Goal: Information Seeking & Learning: Learn about a topic

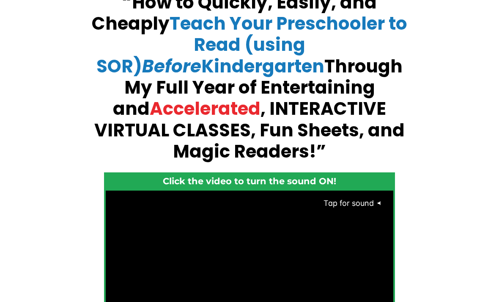
scroll to position [118, 0]
click at [362, 198] on span "Tap for sound" at bounding box center [345, 202] width 58 height 9
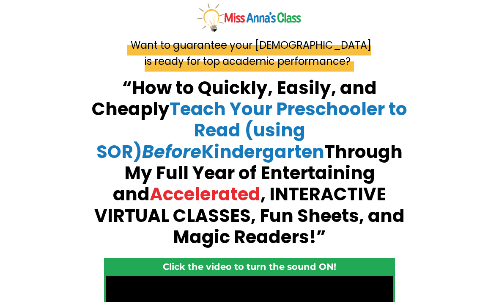
scroll to position [0, 0]
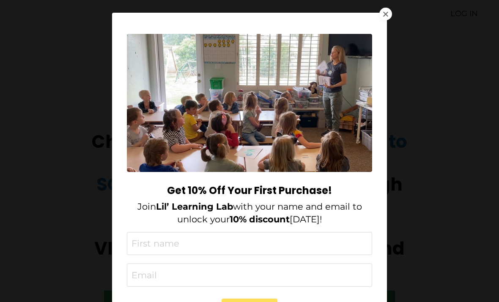
click at [384, 17] on div at bounding box center [385, 14] width 13 height 13
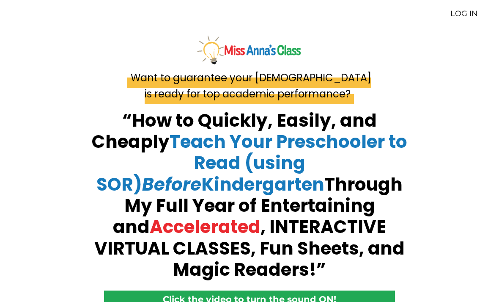
click at [465, 16] on link "LOG IN" at bounding box center [464, 13] width 27 height 9
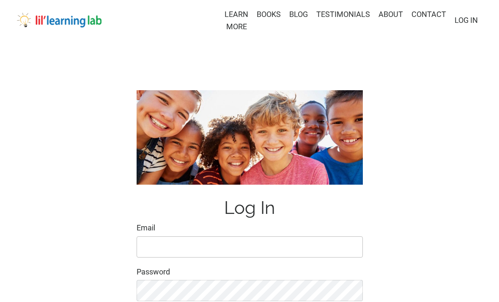
type input "wadeandmelanie@q.com"
click at [231, 246] on input "wadeandmelanie@q.com" at bounding box center [250, 246] width 226 height 21
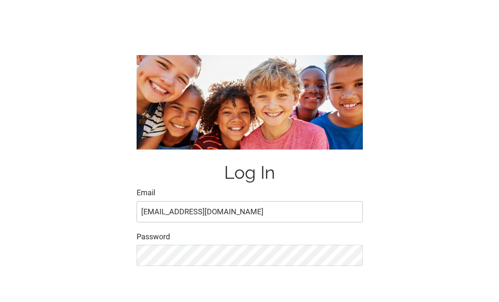
scroll to position [7, 0]
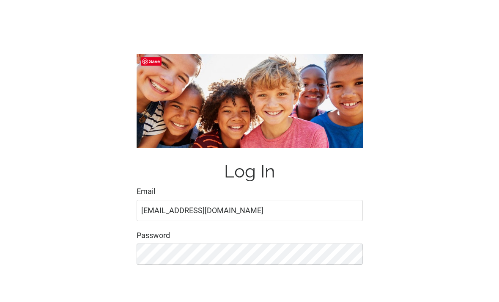
click at [140, 301] on input "Remember Me" at bounding box center [140, 307] width 5 height 5
checkbox input "true"
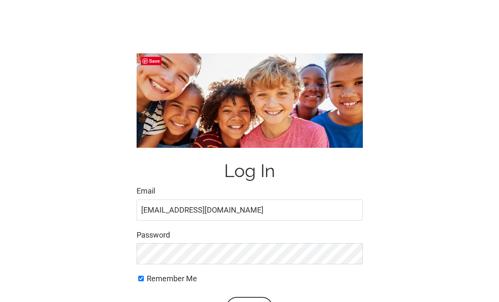
scroll to position [37, 0]
click at [247, 301] on button "Login" at bounding box center [249, 307] width 47 height 21
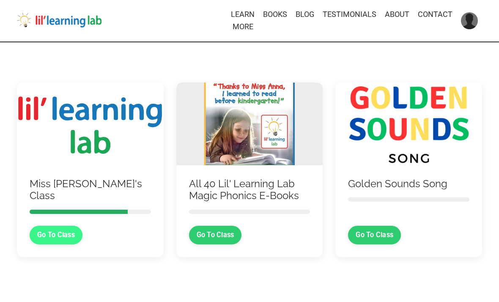
click at [62, 236] on link "Go To Class" at bounding box center [56, 234] width 53 height 19
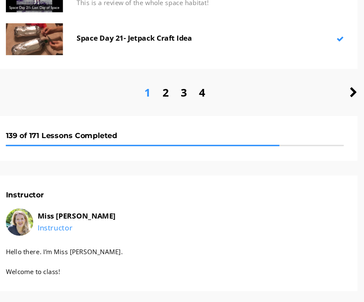
scroll to position [2359, 0]
click at [344, 77] on link at bounding box center [347, 85] width 7 height 16
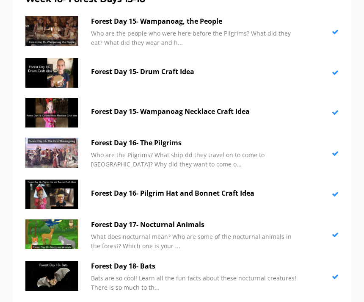
scroll to position [2780, 0]
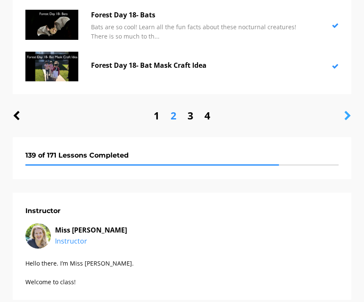
click at [350, 111] on icon at bounding box center [347, 116] width 7 height 10
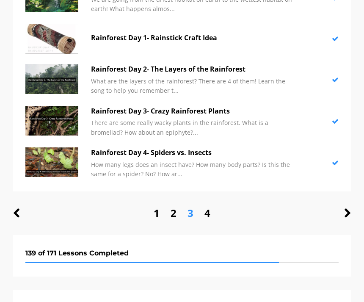
scroll to position [2601, 0]
click at [210, 205] on link "4" at bounding box center [207, 213] width 6 height 16
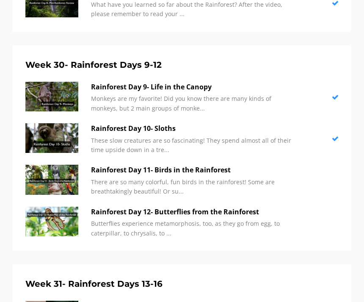
scroll to position [392, 0]
click at [44, 173] on img at bounding box center [51, 180] width 53 height 30
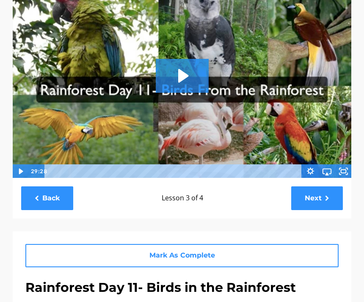
scroll to position [94, 0]
click at [190, 71] on icon "Play Video: sites/2147505858/video/fgrY0hrvT32JjNTcLRnw_Rainforest_Day_11-_Bird…" at bounding box center [182, 76] width 53 height 34
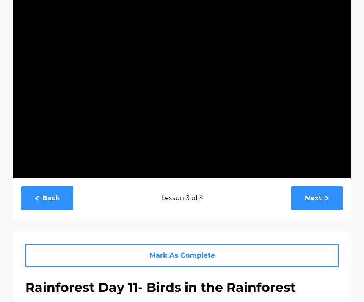
click at [314, 124] on div at bounding box center [181, 82] width 339 height 191
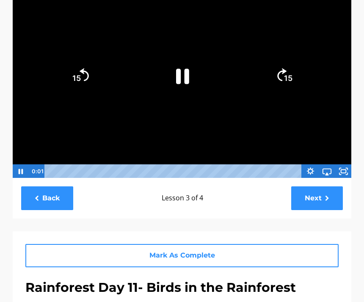
click at [347, 169] on icon "Fullscreen" at bounding box center [343, 171] width 16 height 14
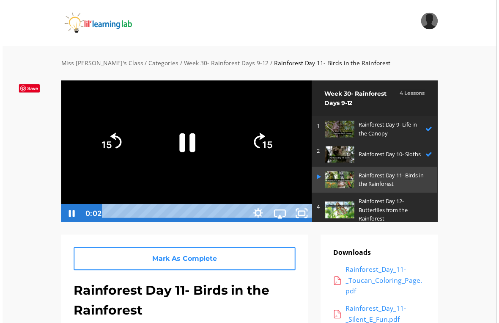
scroll to position [10, 0]
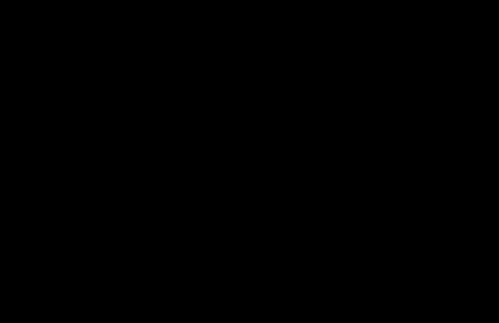
click at [262, 154] on div at bounding box center [249, 161] width 499 height 323
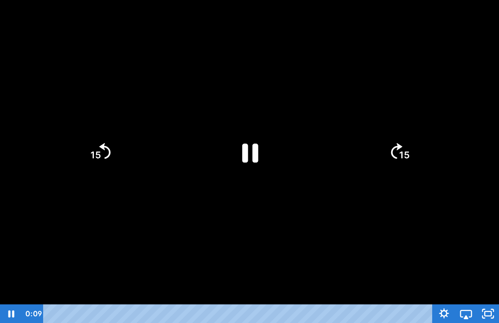
click at [238, 148] on icon "Pause" at bounding box center [249, 152] width 58 height 58
click at [265, 154] on icon "Play Video" at bounding box center [249, 152] width 58 height 58
click at [301, 225] on div at bounding box center [249, 161] width 499 height 323
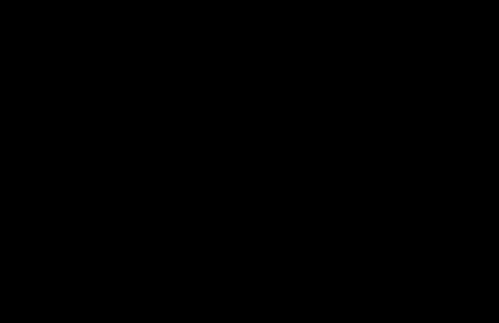
click at [240, 165] on div at bounding box center [249, 161] width 499 height 323
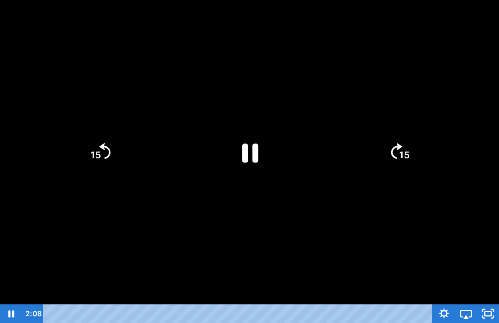
click at [253, 146] on icon "Pause" at bounding box center [250, 152] width 16 height 19
click at [269, 141] on icon "Play Video" at bounding box center [250, 152] width 66 height 66
click at [308, 222] on div at bounding box center [249, 161] width 499 height 323
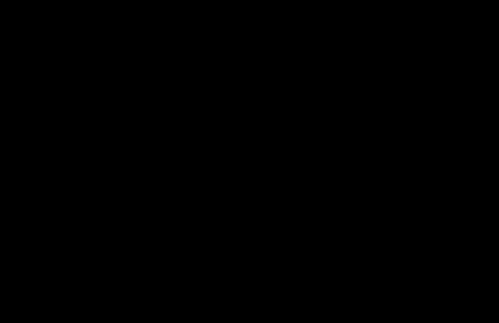
click at [286, 169] on div at bounding box center [249, 161] width 499 height 323
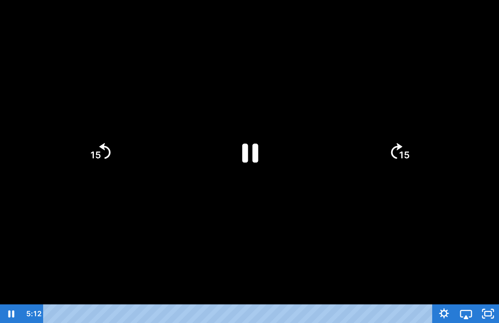
click at [267, 141] on icon "Pause" at bounding box center [249, 152] width 58 height 58
click at [264, 155] on icon "Play Video" at bounding box center [250, 152] width 66 height 66
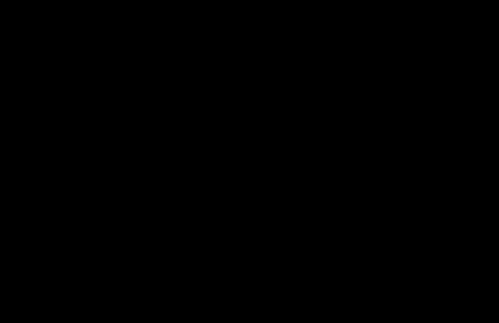
click at [193, 159] on div at bounding box center [249, 161] width 499 height 323
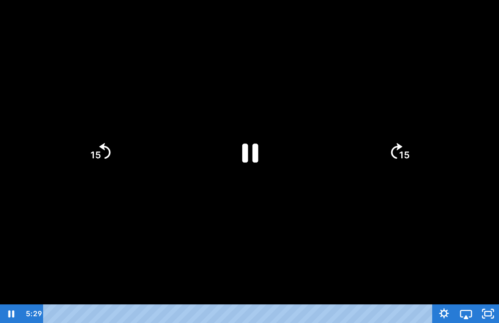
click at [205, 152] on div at bounding box center [249, 161] width 499 height 323
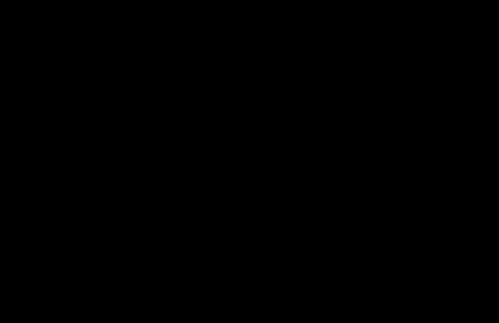
click at [247, 154] on div at bounding box center [249, 161] width 499 height 323
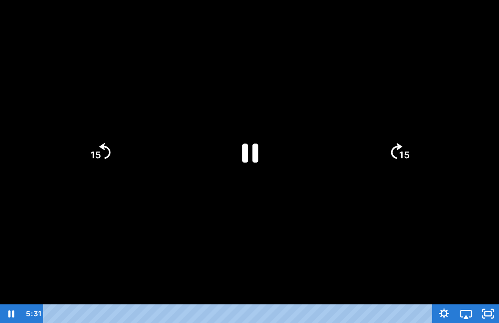
click at [254, 147] on icon "Pause" at bounding box center [250, 152] width 16 height 19
click at [112, 136] on icon "15" at bounding box center [100, 152] width 46 height 46
click at [254, 151] on icon "Play Video" at bounding box center [249, 152] width 15 height 20
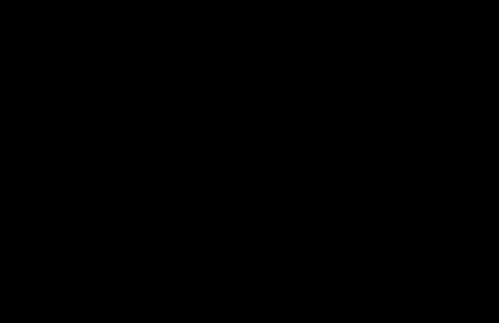
click at [290, 174] on div at bounding box center [249, 161] width 499 height 323
click at [277, 150] on div at bounding box center [249, 161] width 499 height 323
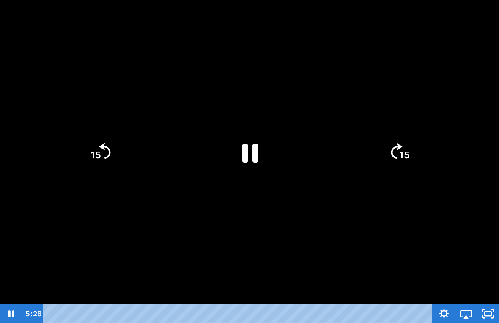
click at [253, 154] on icon "Pause" at bounding box center [249, 152] width 58 height 58
click at [359, 214] on div at bounding box center [249, 161] width 499 height 323
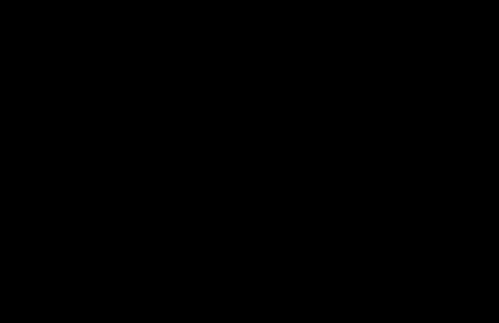
click at [302, 174] on div at bounding box center [249, 161] width 499 height 323
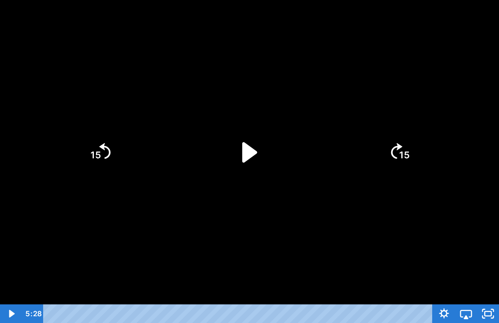
click at [264, 151] on icon "Play Video" at bounding box center [249, 152] width 58 height 58
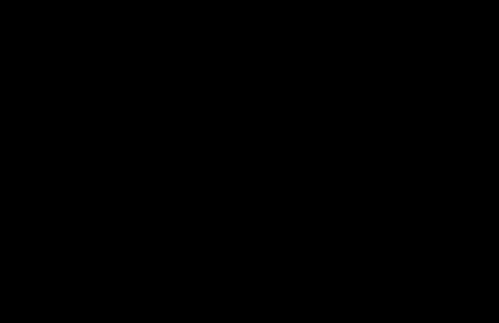
click at [300, 142] on div at bounding box center [249, 161] width 499 height 323
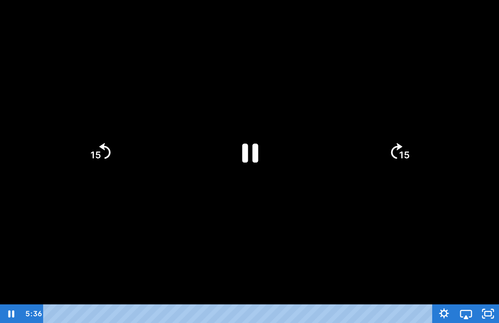
click at [255, 151] on icon "Pause" at bounding box center [250, 152] width 16 height 19
click at [228, 154] on icon "Play Video" at bounding box center [250, 152] width 66 height 66
click at [308, 242] on div at bounding box center [249, 161] width 499 height 323
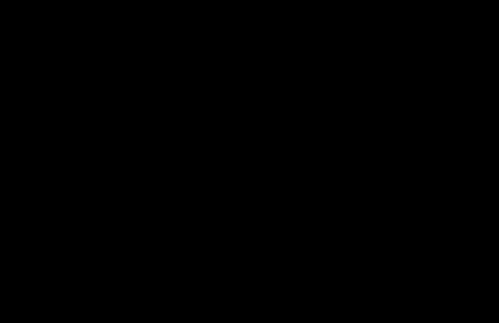
click at [319, 154] on div at bounding box center [249, 161] width 499 height 323
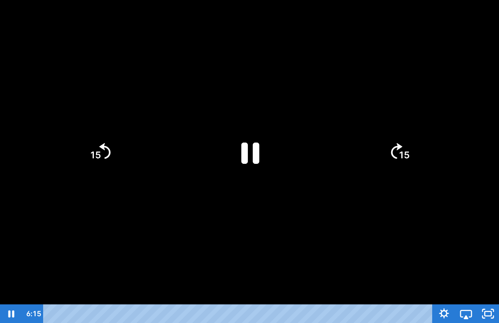
click at [227, 151] on icon "Pause" at bounding box center [250, 152] width 66 height 66
click at [248, 128] on icon "Play Video" at bounding box center [249, 152] width 58 height 58
click at [248, 141] on icon "Pause" at bounding box center [250, 152] width 66 height 66
click at [236, 134] on icon "Play Video" at bounding box center [250, 152] width 66 height 66
click at [363, 151] on icon "15" at bounding box center [399, 152] width 41 height 41
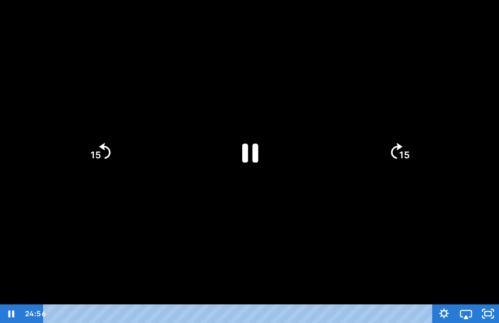
click at [363, 151] on icon "Skip ahead 15 seconds" at bounding box center [396, 151] width 11 height 16
click at [363, 142] on icon "15" at bounding box center [399, 116] width 51 height 51
click at [363, 152] on icon "15" at bounding box center [399, 152] width 41 height 41
click at [363, 142] on icon "15" at bounding box center [399, 152] width 41 height 41
click at [363, 141] on icon "15" at bounding box center [399, 116] width 51 height 51
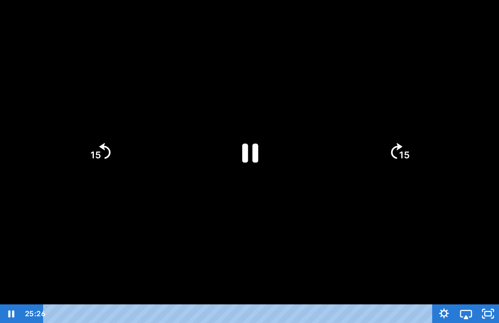
click at [363, 160] on tspan "15" at bounding box center [404, 154] width 11 height 11
click at [363, 161] on tspan "15" at bounding box center [405, 155] width 12 height 13
click at [363, 153] on icon "15" at bounding box center [399, 152] width 41 height 41
click at [363, 140] on icon "15" at bounding box center [399, 152] width 41 height 41
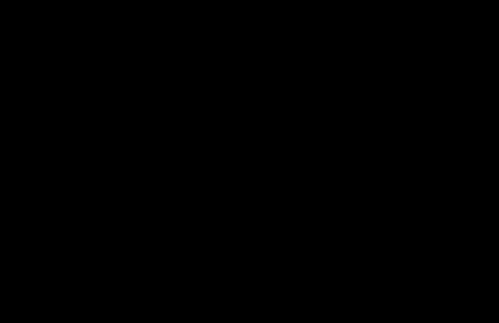
click at [70, 121] on div at bounding box center [249, 161] width 499 height 323
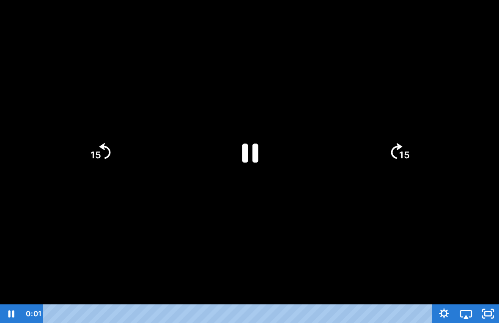
click at [95, 153] on tspan "15" at bounding box center [96, 154] width 11 height 11
click at [105, 154] on icon "15" at bounding box center [100, 152] width 41 height 41
click at [100, 154] on tspan "15" at bounding box center [96, 154] width 11 height 11
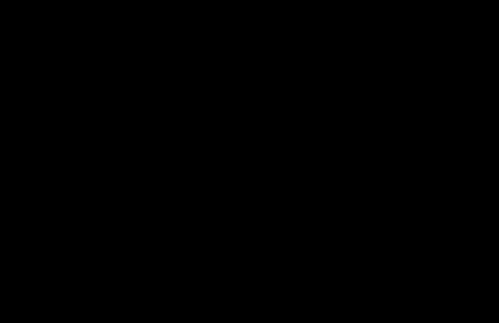
click at [69, 287] on div at bounding box center [249, 161] width 499 height 323
click at [363, 172] on div at bounding box center [249, 161] width 499 height 323
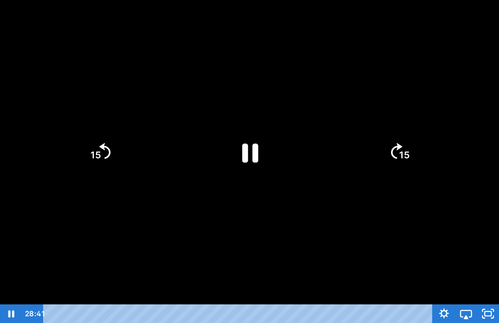
click at [363, 126] on div at bounding box center [249, 161] width 499 height 323
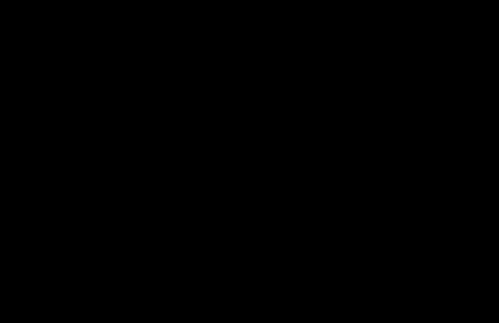
click at [363, 149] on div at bounding box center [249, 161] width 499 height 323
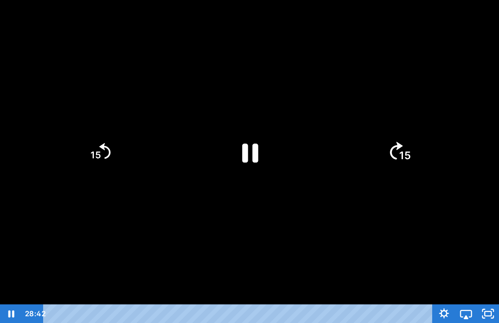
click at [363, 140] on icon "15" at bounding box center [400, 152] width 46 height 46
click at [280, 188] on div at bounding box center [249, 161] width 499 height 323
click at [250, 153] on icon "Pause" at bounding box center [250, 152] width 66 height 66
click at [363, 144] on icon "15" at bounding box center [400, 152] width 46 height 46
click at [363, 301] on icon "Unfullscreen" at bounding box center [493, 309] width 3 height 3
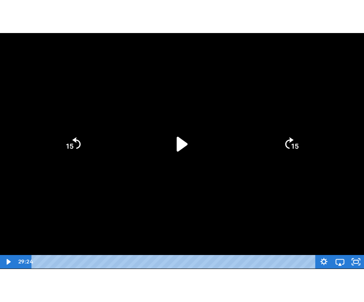
scroll to position [94, 0]
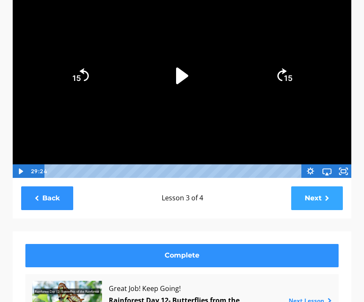
click at [328, 208] on link "Next" at bounding box center [317, 197] width 52 height 23
click at [317, 199] on link "Next" at bounding box center [317, 197] width 52 height 23
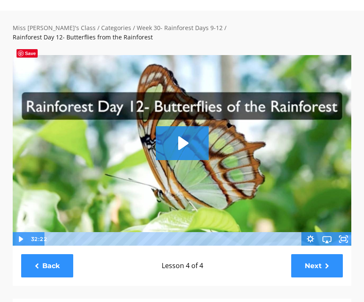
scroll to position [36, 0]
click at [46, 259] on link "Back" at bounding box center [47, 265] width 52 height 23
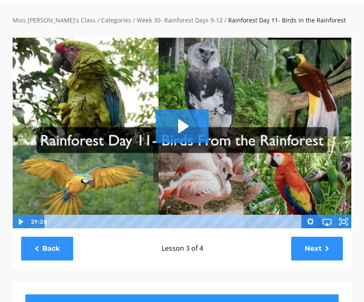
scroll to position [44, 0]
click at [334, 247] on link "Next" at bounding box center [317, 247] width 52 height 23
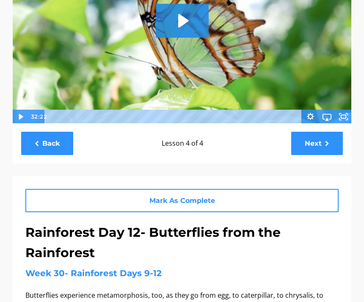
scroll to position [159, 0]
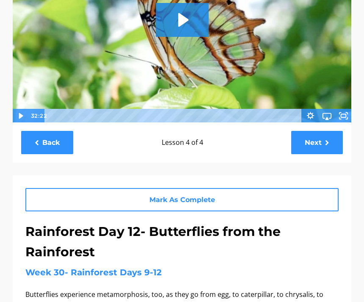
click at [191, 10] on icon "Play Video: sites/2147505858/video/7AIHu1zXRPyBbzFopTny_Rainforest_Day_12-_Butt…" at bounding box center [182, 20] width 53 height 34
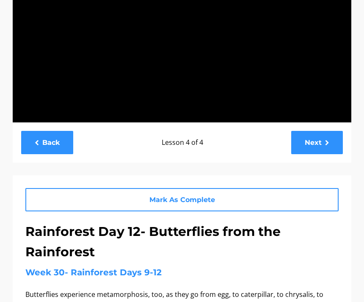
scroll to position [159, 0]
click at [333, 71] on div at bounding box center [181, 26] width 339 height 191
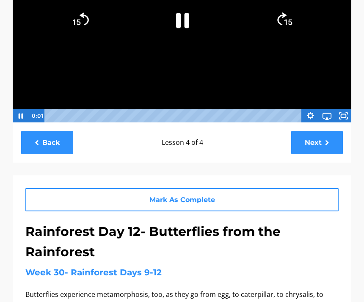
click at [351, 109] on icon "Fullscreen" at bounding box center [343, 116] width 16 height 14
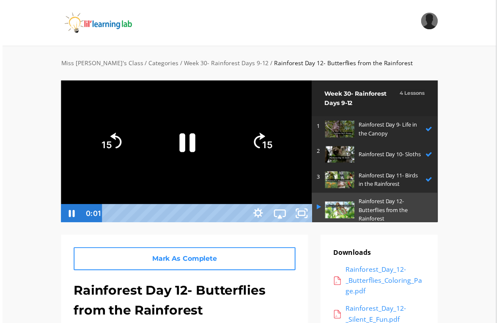
scroll to position [10, 0]
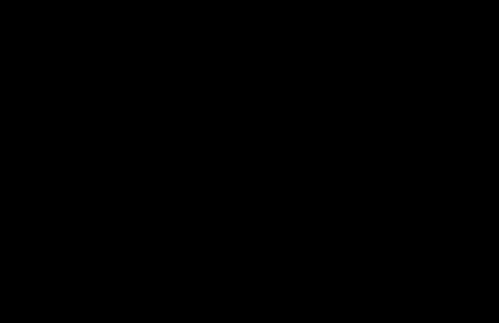
click at [328, 158] on div at bounding box center [249, 161] width 499 height 323
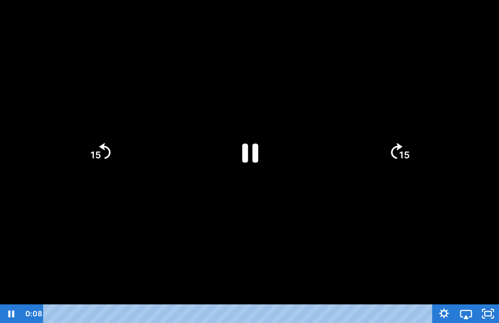
click at [241, 159] on icon "Pause" at bounding box center [249, 152] width 58 height 58
click at [363, 18] on div at bounding box center [249, 161] width 499 height 323
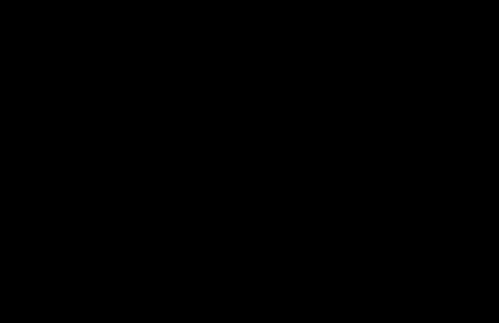
click at [213, 205] on div at bounding box center [249, 161] width 499 height 323
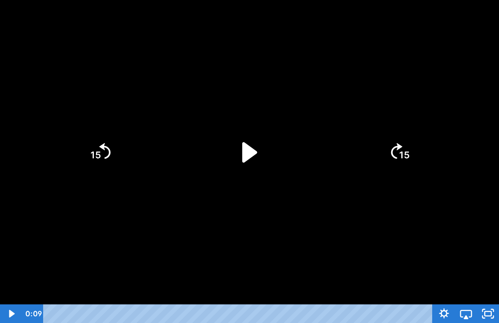
click at [267, 143] on icon "Play Video" at bounding box center [249, 152] width 58 height 58
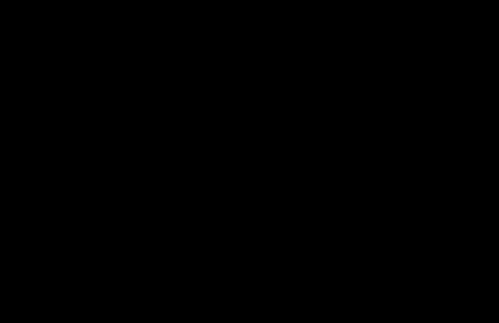
click at [286, 195] on div at bounding box center [249, 161] width 499 height 323
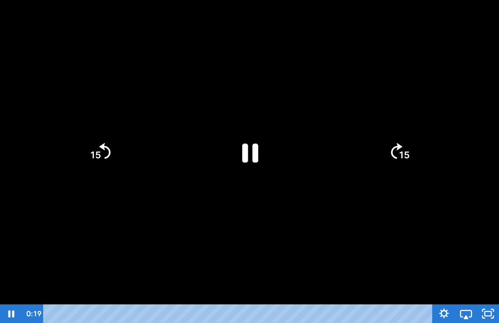
click at [253, 170] on icon "Pause" at bounding box center [249, 152] width 58 height 58
click at [235, 124] on icon "Play Video" at bounding box center [250, 152] width 66 height 66
click at [228, 225] on div at bounding box center [249, 161] width 499 height 323
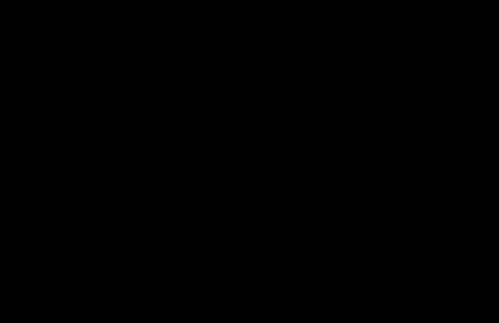
click at [5, 10] on div at bounding box center [249, 161] width 499 height 323
click at [15, 0] on html "Search My Library Settings Logout Miss Anna's Class / Categories / Week 30- Rai…" at bounding box center [249, 151] width 499 height 323
click at [363, 221] on div at bounding box center [249, 161] width 499 height 323
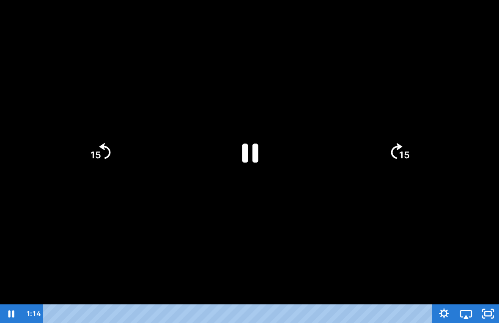
click at [363, 301] on icon "Unfullscreen" at bounding box center [488, 313] width 22 height 19
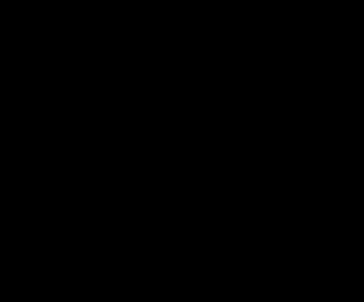
scroll to position [168, 0]
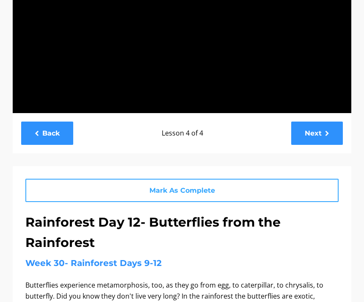
click at [247, 187] on link "Mark As Complete" at bounding box center [181, 190] width 313 height 23
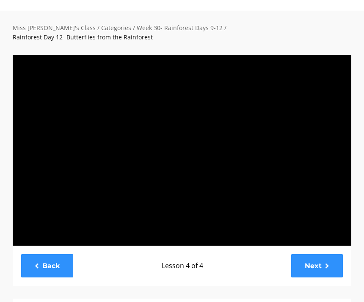
scroll to position [0, 0]
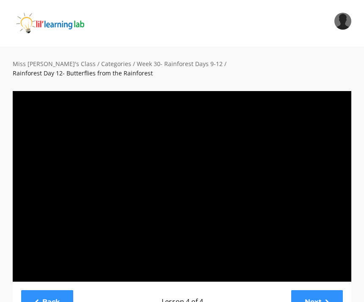
click at [232, 243] on div at bounding box center [181, 186] width 339 height 191
click at [185, 180] on div at bounding box center [181, 186] width 339 height 191
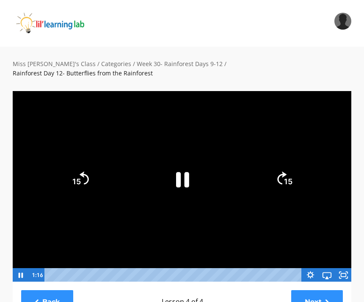
click at [180, 172] on icon "Pause" at bounding box center [182, 179] width 13 height 15
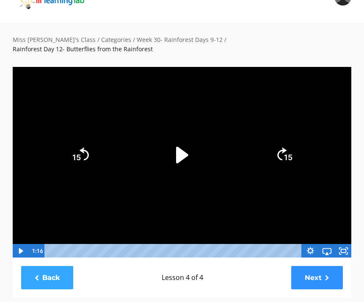
scroll to position [24, 0]
click at [52, 266] on link "Back" at bounding box center [47, 277] width 52 height 23
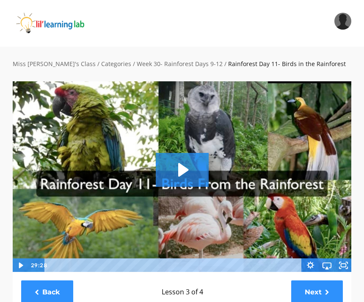
click at [329, 278] on div "Back Lesson 3 of 4 Next" at bounding box center [182, 292] width 338 height 40
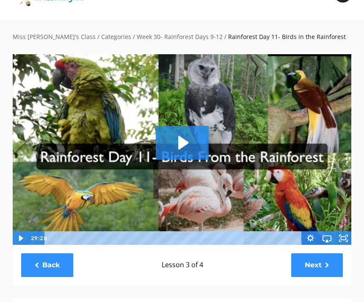
scroll to position [29, 0]
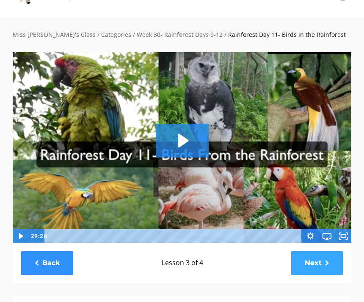
click at [316, 268] on link "Next" at bounding box center [317, 262] width 52 height 23
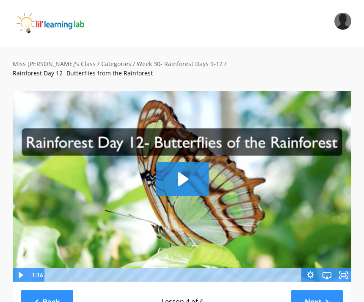
click at [185, 177] on icon "Play Video: sites/2147505858/video/7AIHu1zXRPyBbzFopTny_Rainforest_Day_12-_Butt…" at bounding box center [182, 179] width 53 height 34
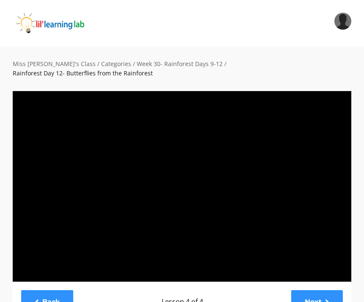
click at [281, 215] on div at bounding box center [181, 186] width 339 height 191
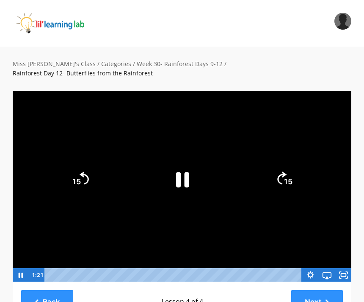
click at [331, 268] on icon "Airplay" at bounding box center [327, 275] width 16 height 14
click at [347, 272] on icon "Fullscreen" at bounding box center [347, 273] width 2 height 2
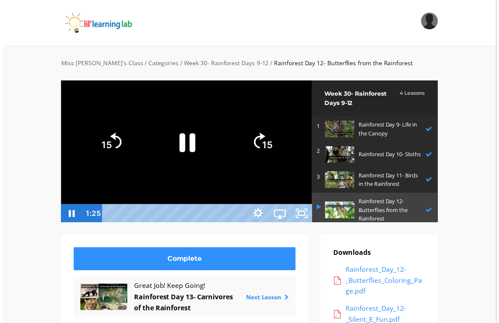
scroll to position [10, 0]
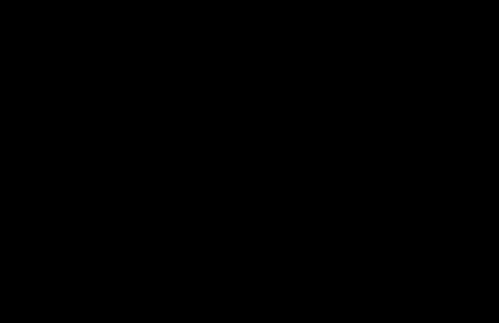
click at [363, 157] on div at bounding box center [249, 161] width 499 height 323
click at [363, 5] on div at bounding box center [249, 161] width 499 height 323
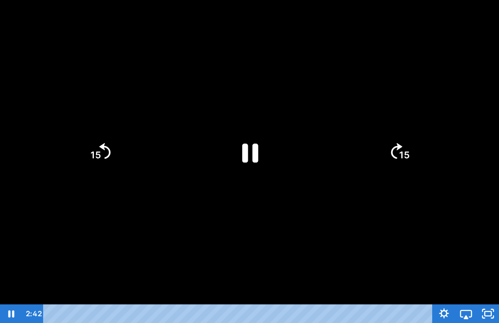
click at [363, 48] on div at bounding box center [249, 161] width 499 height 323
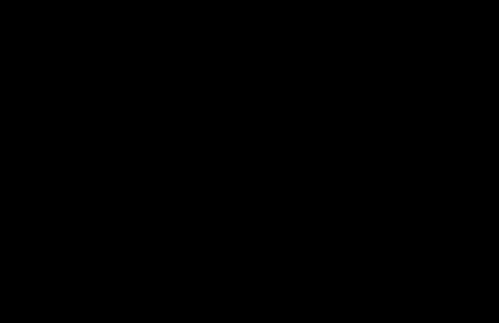
click at [269, 146] on div at bounding box center [249, 161] width 499 height 323
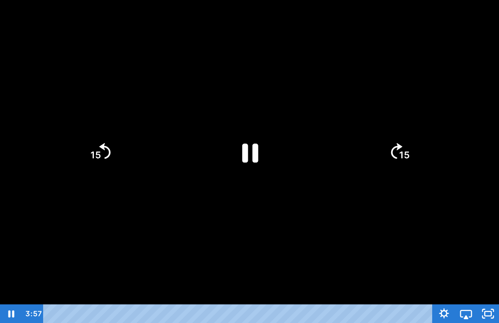
click at [253, 138] on icon "Pause" at bounding box center [249, 152] width 58 height 58
click at [91, 143] on icon "15" at bounding box center [100, 152] width 46 height 46
click at [249, 146] on icon "Play Video" at bounding box center [249, 152] width 15 height 20
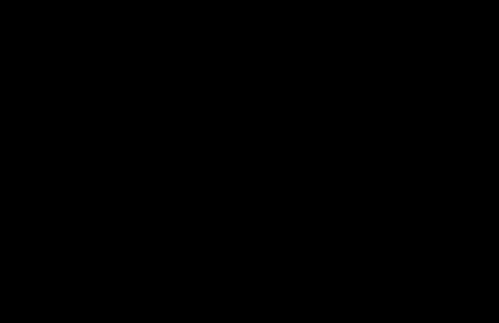
click at [225, 150] on div at bounding box center [249, 161] width 499 height 323
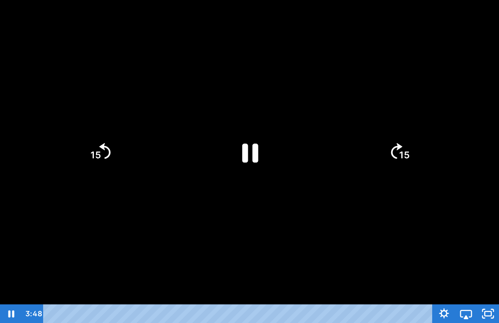
click at [247, 154] on icon "Pause" at bounding box center [250, 152] width 16 height 19
click at [250, 140] on icon "Play Video" at bounding box center [250, 152] width 66 height 66
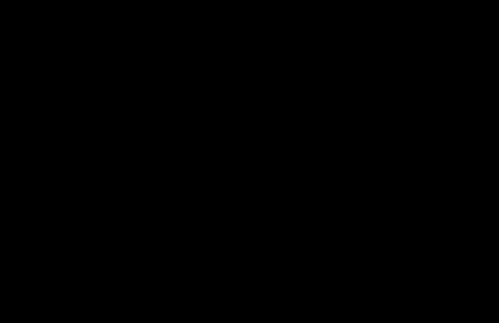
click at [21, 10] on div at bounding box center [249, 161] width 499 height 323
click at [304, 148] on div at bounding box center [249, 161] width 499 height 323
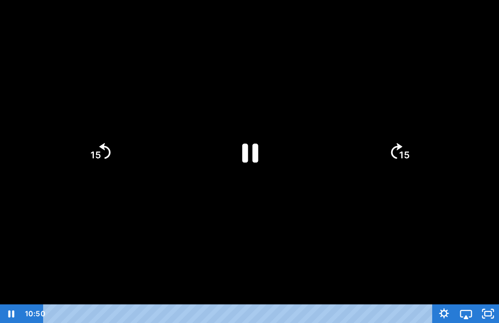
click at [253, 151] on icon "Pause" at bounding box center [250, 152] width 16 height 19
click at [264, 160] on icon "Play Video" at bounding box center [249, 152] width 58 height 58
click at [343, 217] on div at bounding box center [249, 161] width 499 height 323
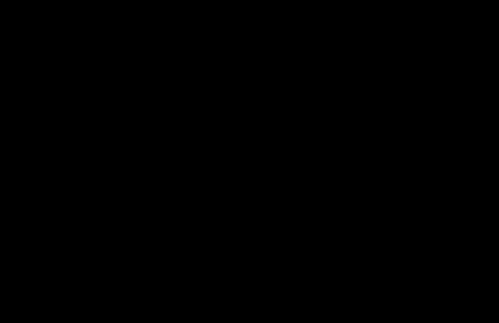
click at [140, 202] on div at bounding box center [249, 161] width 499 height 323
click at [363, 122] on div at bounding box center [249, 161] width 499 height 323
click at [21, 50] on div at bounding box center [249, 161] width 499 height 323
click at [22, 67] on div at bounding box center [249, 161] width 499 height 323
click at [363, 73] on div at bounding box center [249, 161] width 499 height 323
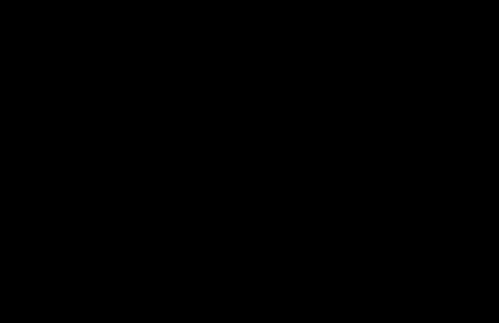
click at [330, 104] on div at bounding box center [249, 161] width 499 height 323
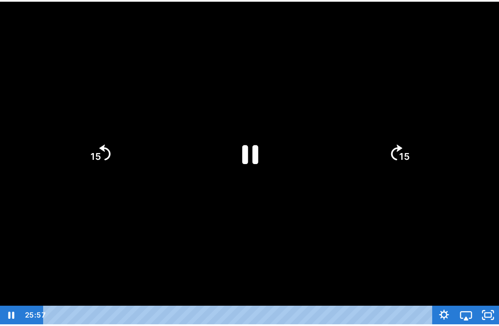
scroll to position [0, 0]
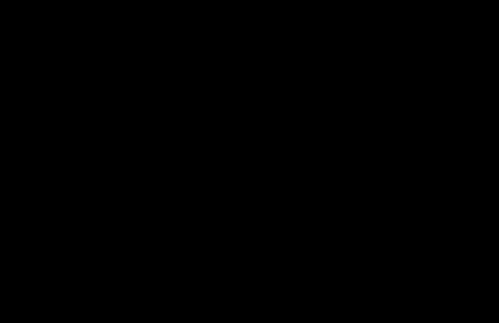
click at [255, 170] on div at bounding box center [249, 161] width 499 height 323
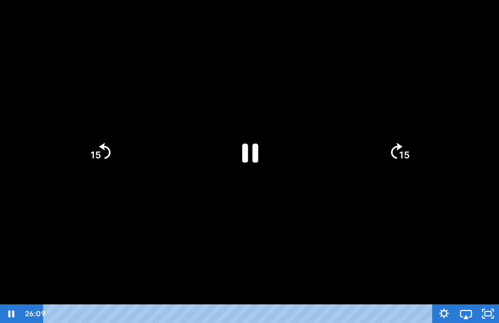
click at [247, 161] on icon "Pause" at bounding box center [250, 152] width 16 height 19
click at [251, 157] on icon "Play Video" at bounding box center [249, 152] width 15 height 20
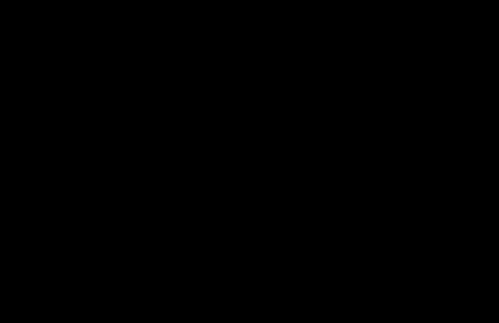
click at [200, 148] on div at bounding box center [249, 161] width 499 height 323
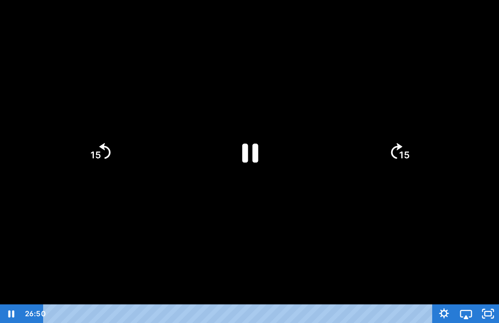
click at [232, 143] on icon "Pause" at bounding box center [249, 152] width 58 height 58
click at [221, 141] on icon "Play Video" at bounding box center [249, 152] width 58 height 58
click at [259, 139] on icon "Play Video" at bounding box center [249, 152] width 58 height 58
click at [248, 143] on icon "Play Video" at bounding box center [249, 152] width 58 height 58
click at [363, 301] on rect "Unfullscreen" at bounding box center [488, 313] width 8 height 5
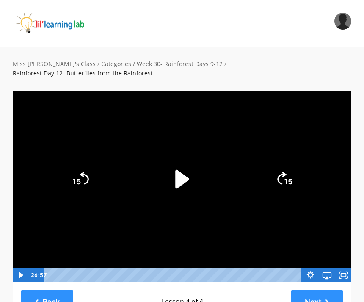
click at [190, 168] on icon "Play Video" at bounding box center [181, 178] width 53 height 53
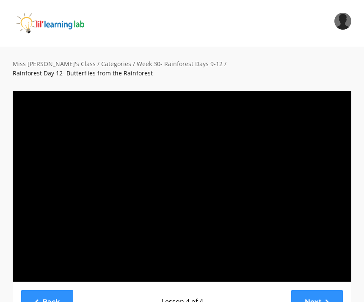
click at [325, 209] on div at bounding box center [181, 186] width 339 height 191
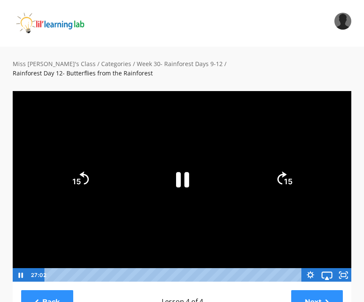
click at [330, 266] on icon "Airplay" at bounding box center [327, 274] width 20 height 17
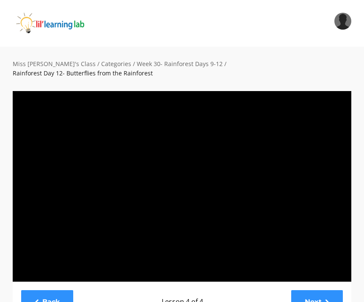
click at [329, 215] on div at bounding box center [181, 186] width 339 height 191
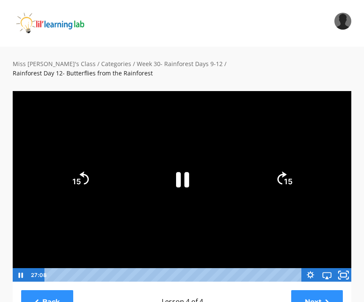
click at [350, 266] on icon "Fullscreen" at bounding box center [343, 274] width 20 height 17
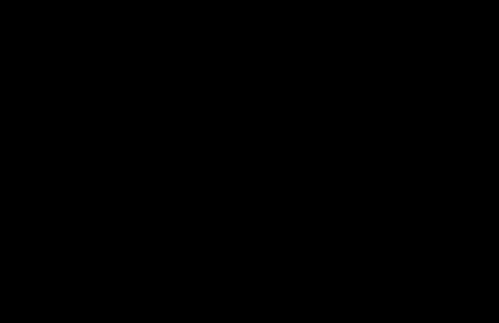
click at [257, 137] on div at bounding box center [249, 161] width 499 height 323
click at [257, 137] on icon "Pause" at bounding box center [249, 152] width 58 height 58
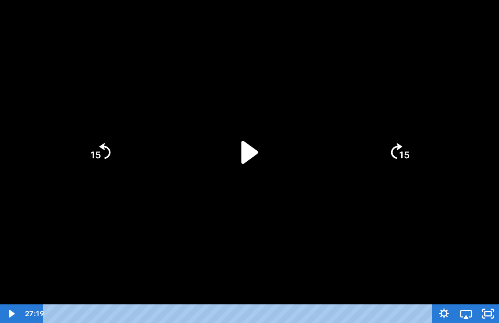
click at [245, 150] on icon "Play Video" at bounding box center [250, 151] width 17 height 23
click at [286, 220] on div at bounding box center [249, 161] width 499 height 323
click at [243, 153] on icon "Play Video" at bounding box center [249, 152] width 15 height 20
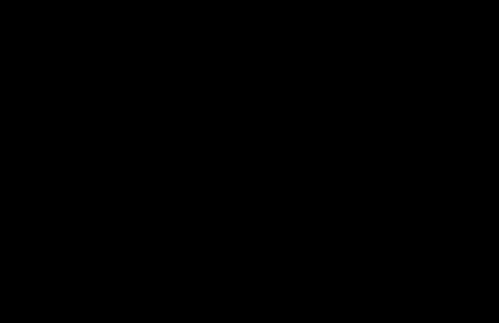
click at [239, 148] on div at bounding box center [249, 161] width 499 height 323
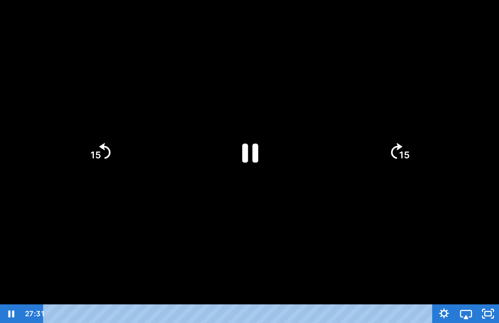
click at [237, 145] on icon "Pause" at bounding box center [249, 152] width 58 height 58
click at [363, 301] on rect "Unfullscreen" at bounding box center [488, 313] width 7 height 4
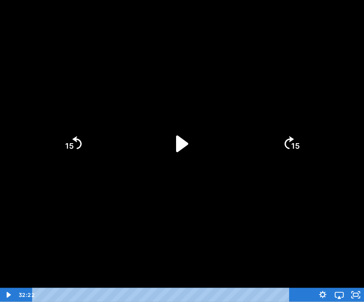
scroll to position [113, 0]
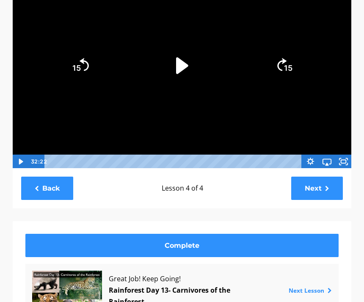
click at [314, 179] on link "Next" at bounding box center [317, 187] width 52 height 23
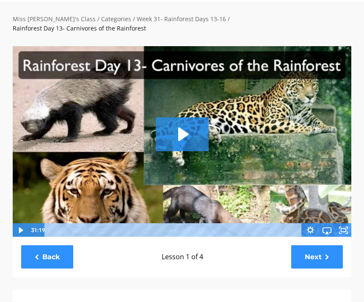
scroll to position [44, 0]
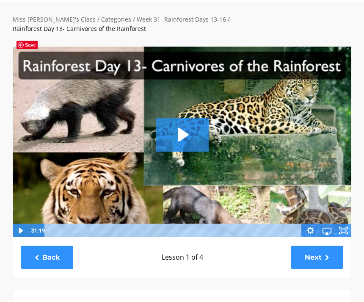
click at [148, 112] on img at bounding box center [181, 141] width 339 height 191
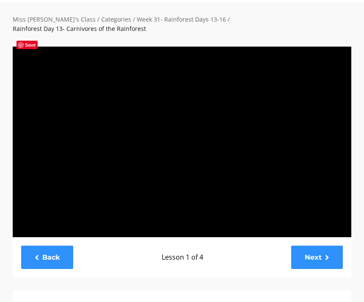
click at [179, 119] on div at bounding box center [181, 141] width 339 height 191
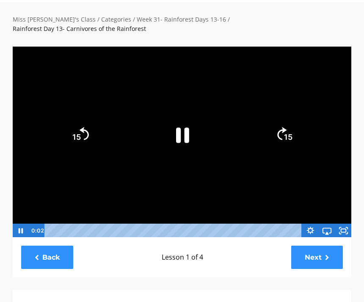
click at [347, 223] on icon "Fullscreen" at bounding box center [343, 230] width 16 height 14
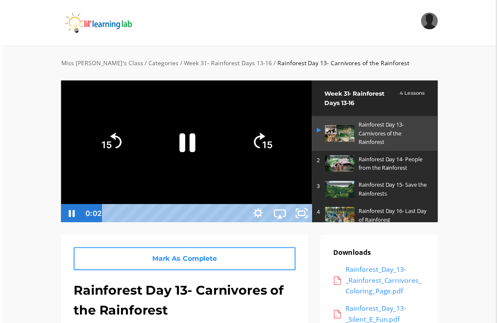
scroll to position [10, 0]
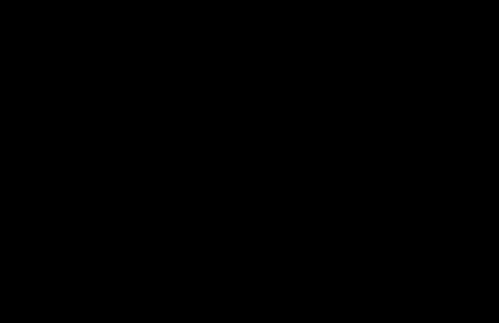
click at [214, 127] on div at bounding box center [249, 161] width 499 height 323
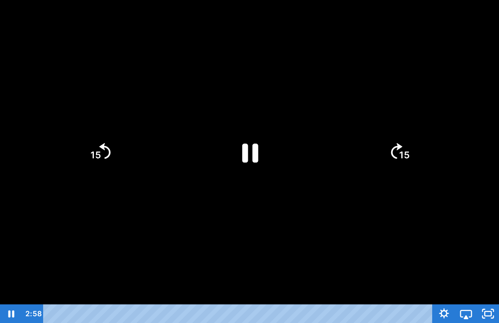
click at [250, 140] on icon "Pause" at bounding box center [249, 152] width 58 height 58
click at [257, 137] on icon "Play Video" at bounding box center [249, 152] width 58 height 58
click at [363, 144] on icon "15" at bounding box center [399, 152] width 41 height 41
click at [363, 148] on icon "15" at bounding box center [399, 152] width 41 height 41
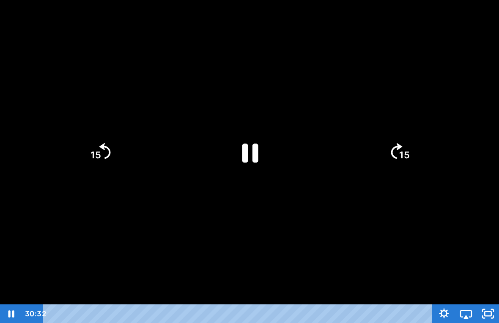
click at [363, 147] on icon "15" at bounding box center [399, 152] width 41 height 41
click at [363, 139] on icon "15" at bounding box center [399, 116] width 51 height 51
click at [363, 139] on icon "15" at bounding box center [399, 152] width 41 height 41
click at [363, 149] on icon "15" at bounding box center [399, 152] width 41 height 41
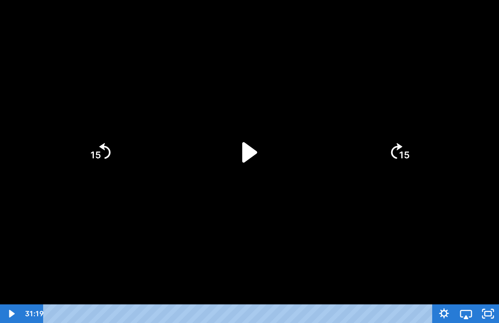
click at [97, 155] on tspan "15" at bounding box center [96, 154] width 11 height 11
click at [228, 147] on icon "Play Video" at bounding box center [249, 152] width 58 height 58
click at [111, 150] on icon "15" at bounding box center [100, 152] width 41 height 41
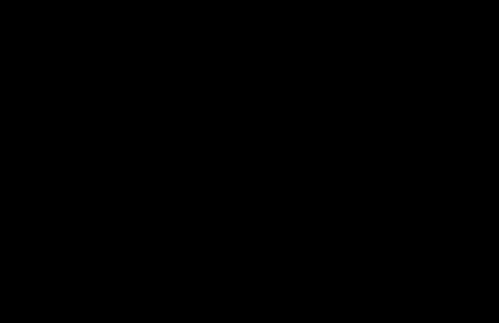
click at [363, 146] on div at bounding box center [249, 161] width 499 height 323
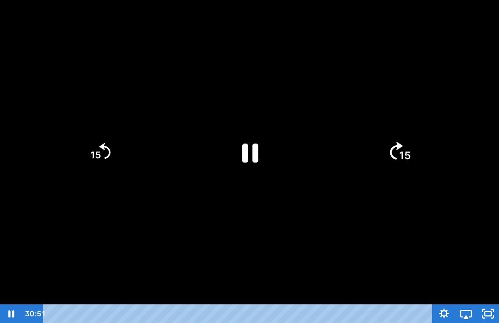
click at [363, 156] on icon "Skip ahead 15 seconds" at bounding box center [396, 151] width 13 height 18
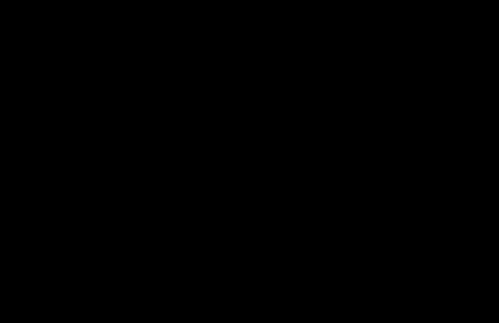
click at [94, 152] on div at bounding box center [249, 161] width 499 height 323
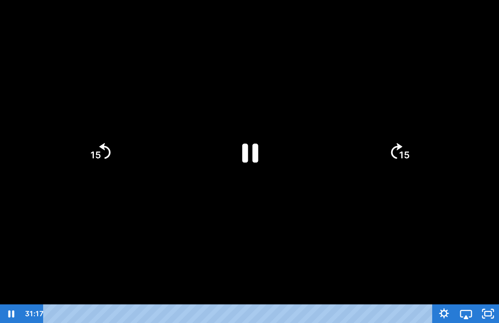
click at [99, 148] on icon "15" at bounding box center [100, 152] width 41 height 41
click at [99, 147] on icon "15" at bounding box center [100, 152] width 46 height 46
click at [96, 149] on icon "15" at bounding box center [100, 152] width 46 height 46
click at [257, 147] on icon "Pause" at bounding box center [251, 152] width 18 height 21
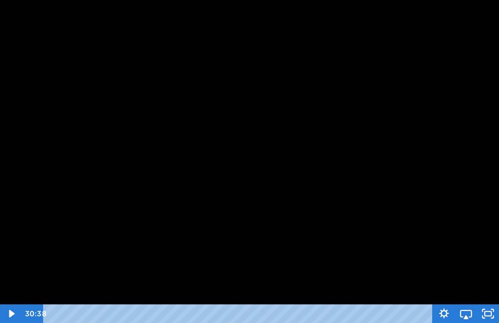
click at [239, 152] on div at bounding box center [249, 161] width 499 height 323
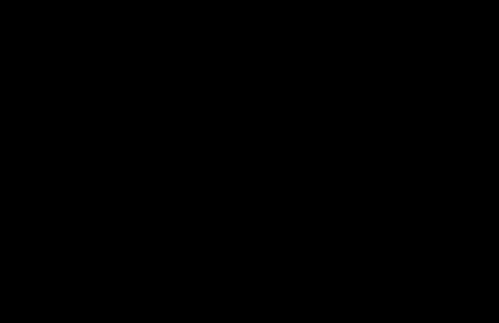
click at [363, 295] on div at bounding box center [249, 161] width 499 height 323
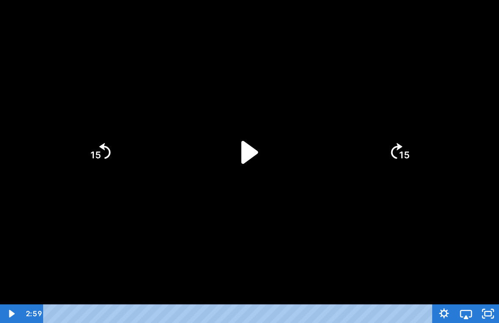
click at [245, 173] on icon "Play Video" at bounding box center [250, 152] width 66 height 66
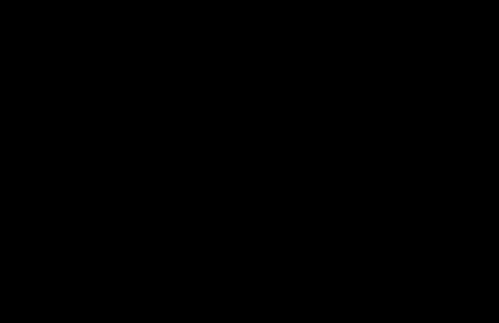
click at [212, 133] on div at bounding box center [249, 161] width 499 height 323
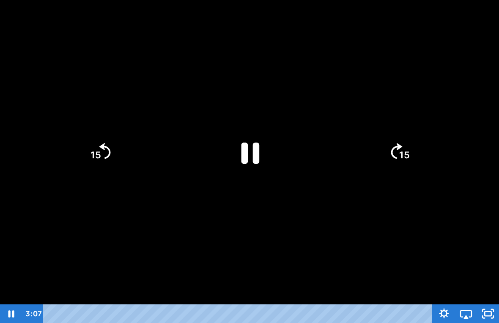
click at [254, 165] on icon "Pause" at bounding box center [250, 152] width 66 height 66
click at [264, 143] on icon "Play Video" at bounding box center [250, 152] width 66 height 66
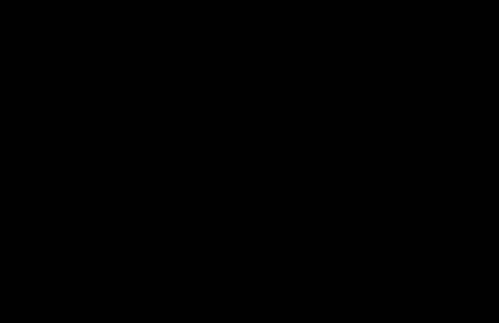
click at [234, 107] on div at bounding box center [249, 161] width 499 height 323
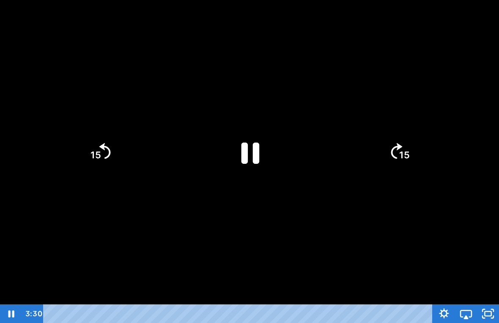
click at [240, 144] on icon "Pause" at bounding box center [250, 152] width 66 height 66
click at [250, 129] on icon "Play Video" at bounding box center [250, 152] width 66 height 66
click at [266, 154] on icon "Play Video" at bounding box center [250, 152] width 66 height 66
click at [239, 150] on icon "Play Video" at bounding box center [250, 152] width 66 height 66
click at [230, 141] on icon "Play Video" at bounding box center [250, 152] width 66 height 66
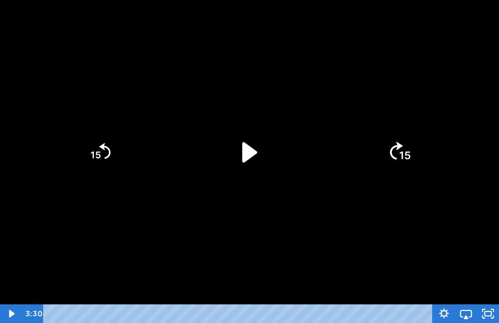
click at [363, 157] on tspan "15" at bounding box center [405, 155] width 12 height 13
click at [253, 157] on icon "Pause" at bounding box center [251, 152] width 18 height 21
click at [240, 150] on icon "Play Video" at bounding box center [250, 152] width 66 height 66
click at [247, 165] on icon "Play Video" at bounding box center [250, 152] width 66 height 66
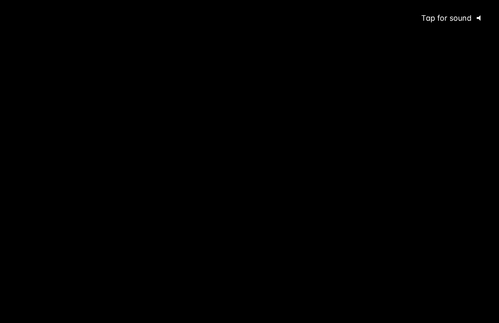
click at [363, 19] on span "Tap for sound" at bounding box center [443, 18] width 58 height 9
click at [233, 145] on div at bounding box center [249, 161] width 499 height 323
click at [243, 145] on div at bounding box center [249, 161] width 499 height 323
click at [265, 177] on div at bounding box center [249, 161] width 499 height 323
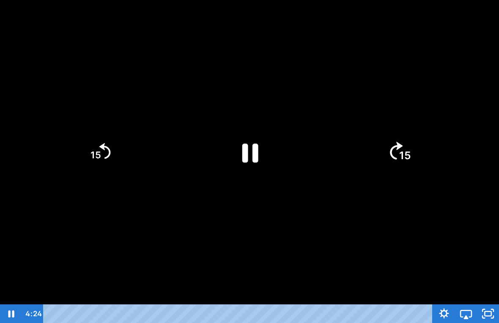
click at [363, 151] on icon "15" at bounding box center [400, 152] width 46 height 46
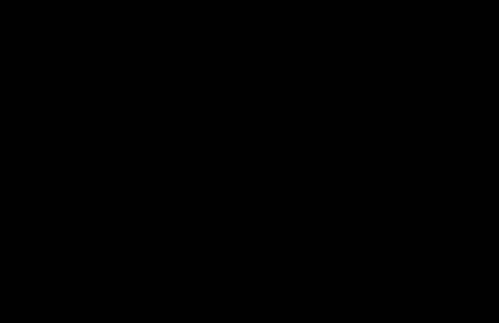
click at [250, 166] on div at bounding box center [249, 161] width 499 height 323
click at [363, 207] on div at bounding box center [249, 161] width 499 height 323
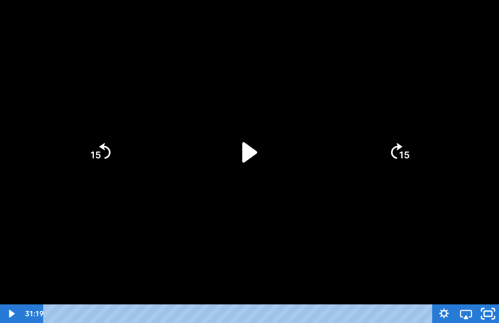
click at [363, 301] on icon "Unfullscreen" at bounding box center [488, 313] width 26 height 22
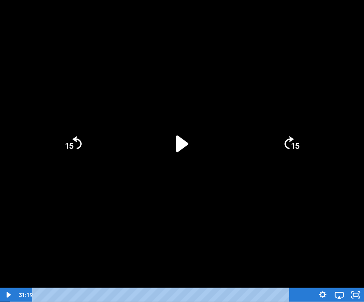
scroll to position [96, 0]
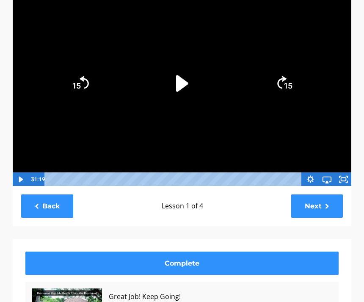
click at [311, 198] on link "Next" at bounding box center [317, 205] width 52 height 23
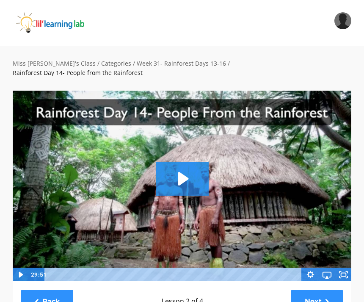
scroll to position [0, 0]
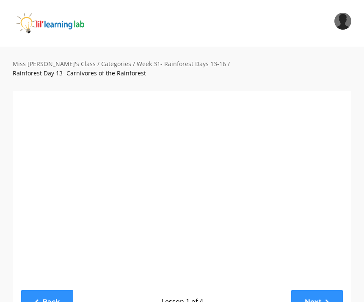
scroll to position [123, 0]
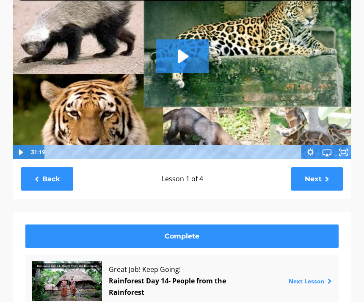
click at [320, 168] on link "Next" at bounding box center [317, 178] width 52 height 23
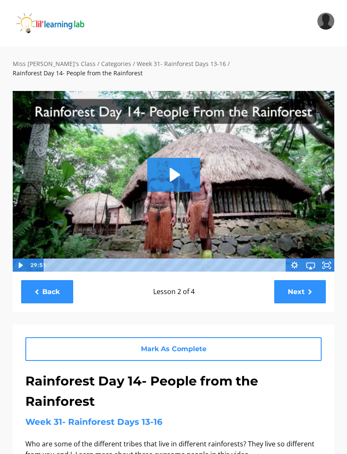
click at [286, 301] on div "Rainforest Day 14- People from the Rainforest Week 31- Rainforest Days 13-16 Wh…" at bounding box center [173, 442] width 296 height 142
click at [273, 301] on div "Rainforest Day 14- People from the Rainforest Week 31- Rainforest Days 13-16 Wh…" at bounding box center [173, 442] width 296 height 142
click at [268, 301] on div "Rainforest Day 14- People from the Rainforest Week 31- Rainforest Days 13-16 Wh…" at bounding box center [173, 442] width 296 height 142
click at [38, 289] on icon at bounding box center [37, 292] width 4 height 6
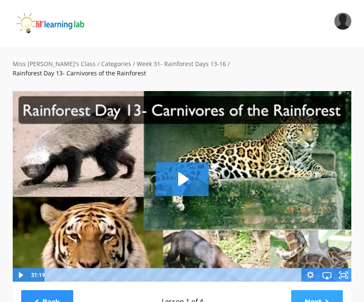
click at [320, 297] on link "Next" at bounding box center [317, 301] width 52 height 23
